Goal: Task Accomplishment & Management: Complete application form

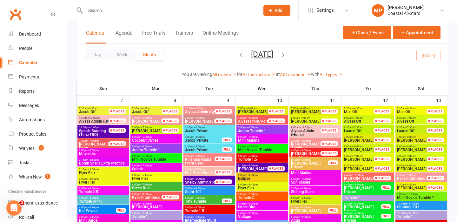
click at [155, 12] on input "text" at bounding box center [169, 10] width 172 height 9
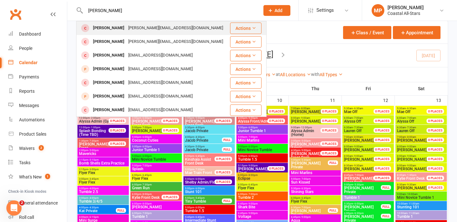
type input "[PERSON_NAME]"
click at [161, 30] on div "[PERSON_NAME][EMAIL_ADDRESS][DOMAIN_NAME]" at bounding box center [175, 27] width 99 height 9
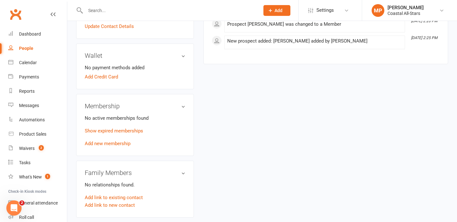
scroll to position [185, 0]
click at [116, 143] on link "Add new membership" at bounding box center [108, 144] width 46 height 6
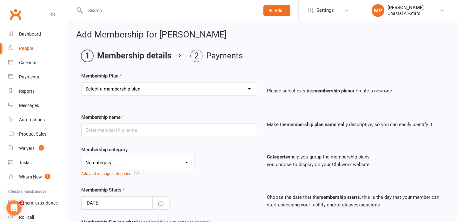
click at [228, 91] on select "Select a membership plan Trial Class Coastal Membership Fee Annual Registration…" at bounding box center [170, 89] width 176 height 13
select select "11"
click at [82, 83] on select "Select a membership plan Trial Class Coastal Membership Fee Annual Registration…" at bounding box center [170, 89] width 176 height 13
type input "Weekly Tumble"
select select "3"
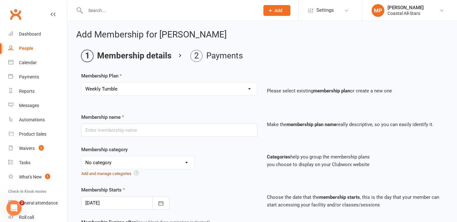
type input "0"
type input "1"
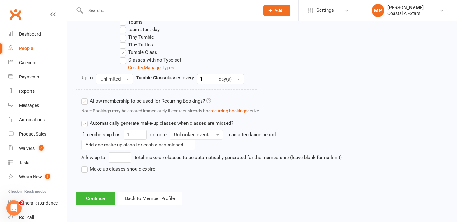
scroll to position [688, 0]
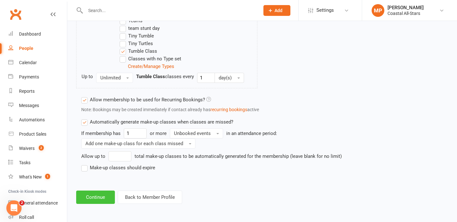
click at [92, 201] on button "Continue" at bounding box center [95, 196] width 39 height 13
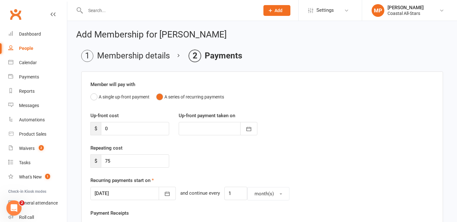
scroll to position [240, 0]
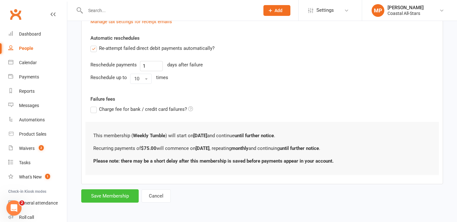
click at [108, 194] on button "Save Membership" at bounding box center [109, 195] width 57 height 13
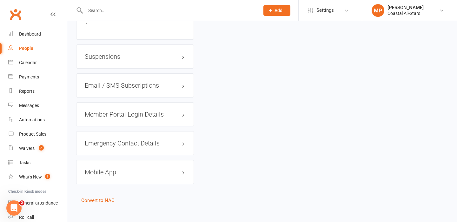
scroll to position [580, 0]
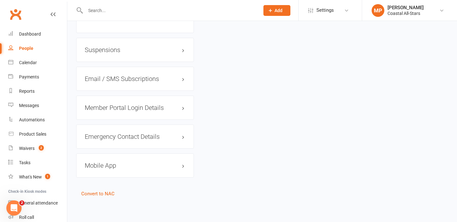
click at [117, 108] on h3 "Member Portal Login Details" at bounding box center [135, 107] width 101 height 7
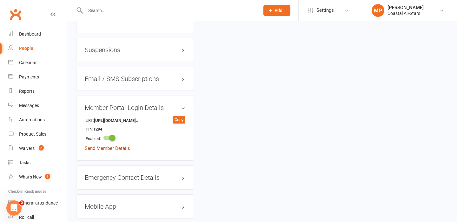
click at [114, 148] on link "Send Member Details" at bounding box center [107, 148] width 45 height 6
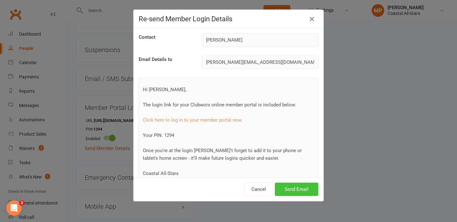
click at [297, 193] on button "Send Email" at bounding box center [296, 189] width 43 height 13
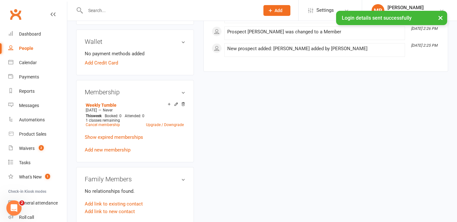
scroll to position [195, 0]
click at [104, 63] on link "Add Credit Card" at bounding box center [101, 63] width 33 height 8
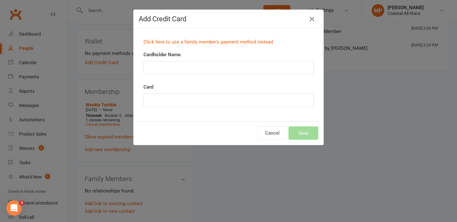
click at [182, 58] on div "Cardholder Name" at bounding box center [228, 62] width 170 height 23
click at [183, 65] on input "Cardholder Name" at bounding box center [228, 67] width 170 height 13
click at [176, 117] on div "Click here to use a family member's payment method instead Cardholder Name Card" at bounding box center [229, 74] width 190 height 93
click at [198, 71] on input "Cardholder Name" at bounding box center [228, 67] width 170 height 13
type input "[PERSON_NAME]"
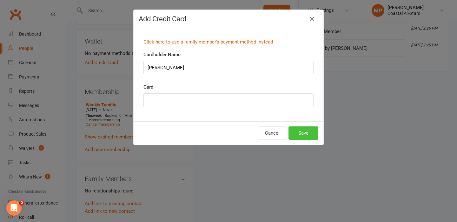
click at [307, 135] on button "Save" at bounding box center [304, 132] width 30 height 13
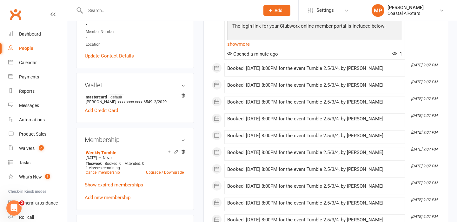
scroll to position [151, 0]
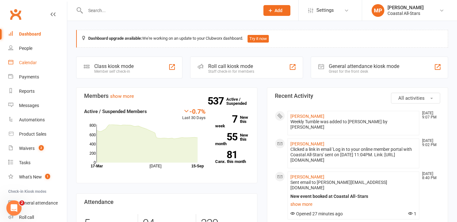
click at [28, 62] on div "Calendar" at bounding box center [28, 62] width 18 height 5
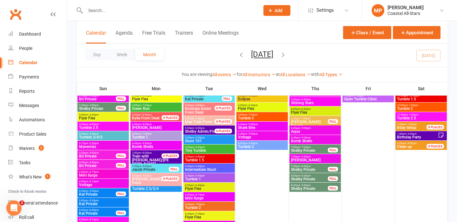
scroll to position [820, 0]
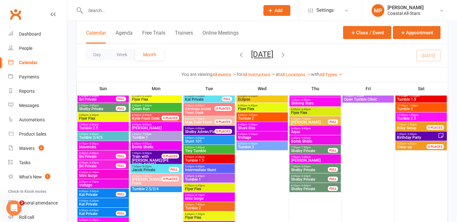
click at [152, 189] on span "Tumble 2.5/3/4" at bounding box center [156, 189] width 49 height 4
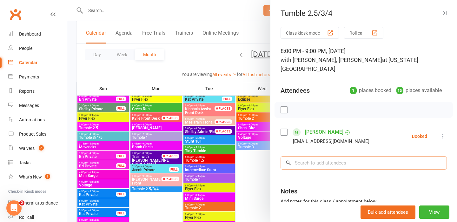
click at [317, 156] on input "search" at bounding box center [364, 162] width 166 height 13
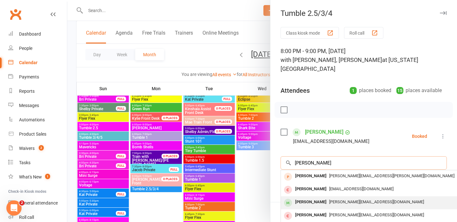
type input "[PERSON_NAME]"
click at [323, 197] on div "[PERSON_NAME]" at bounding box center [311, 201] width 37 height 9
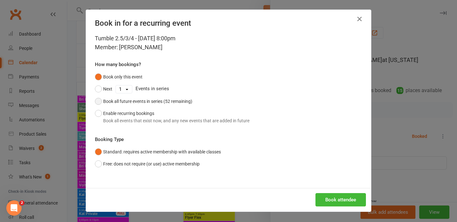
click at [98, 100] on button "Book all future events in series (52 remaining)" at bounding box center [143, 101] width 97 height 12
click at [334, 201] on button "Book attendee" at bounding box center [341, 199] width 50 height 13
